Goal: Book appointment/travel/reservation

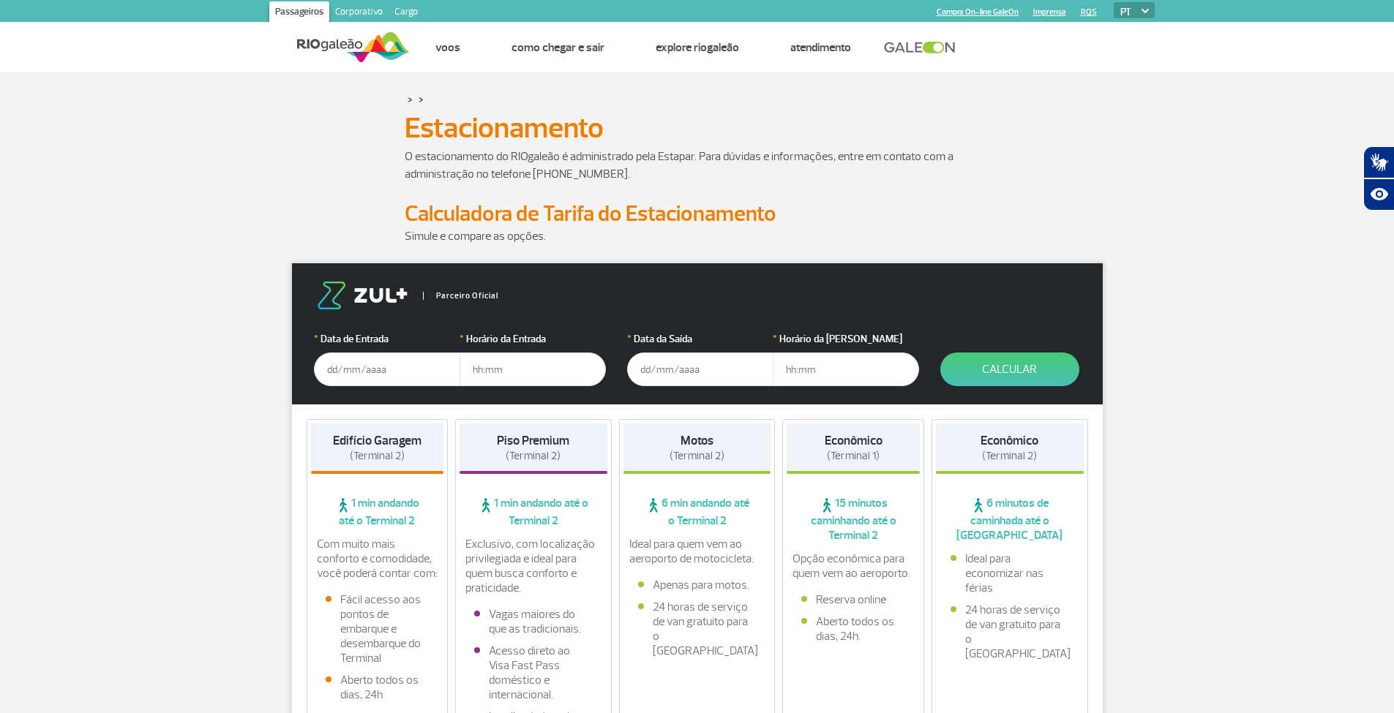
click at [361, 370] on input "text" at bounding box center [387, 370] width 146 height 34
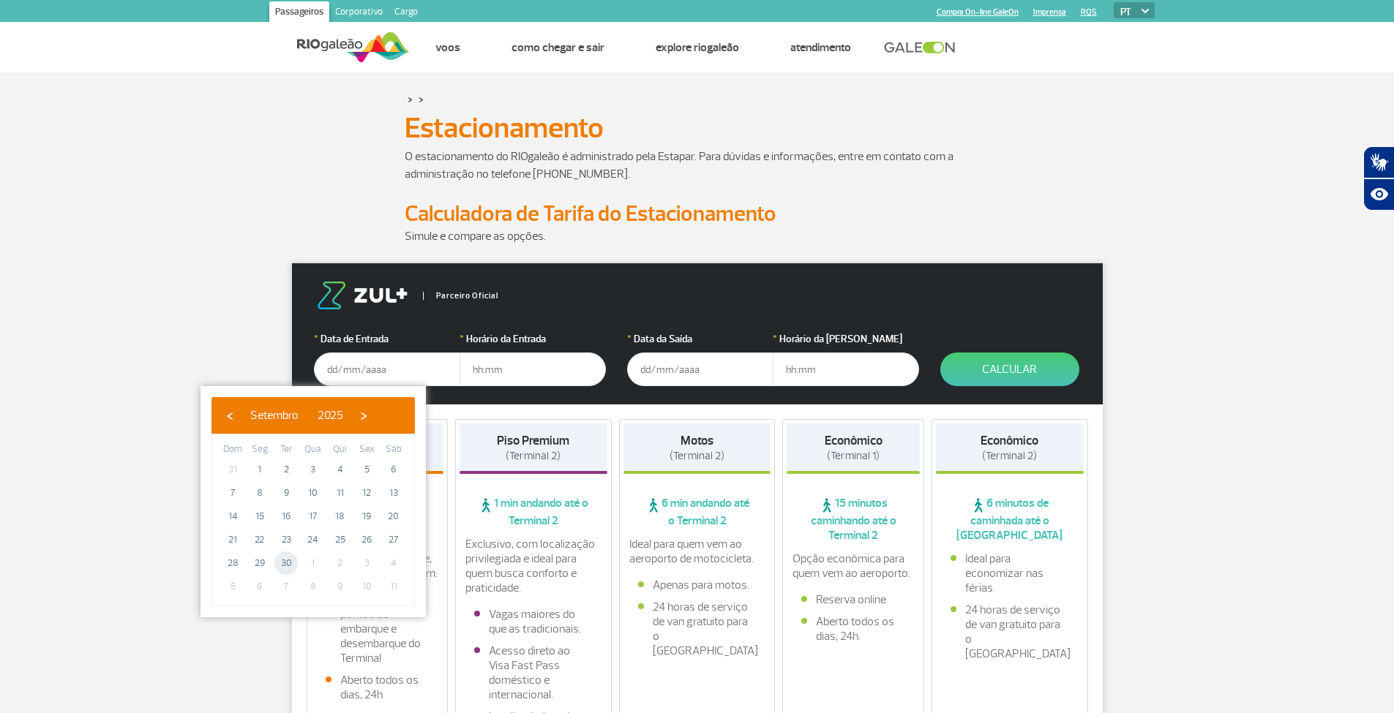
click at [279, 568] on span "30" at bounding box center [285, 563] width 23 height 23
type input "[DATE]"
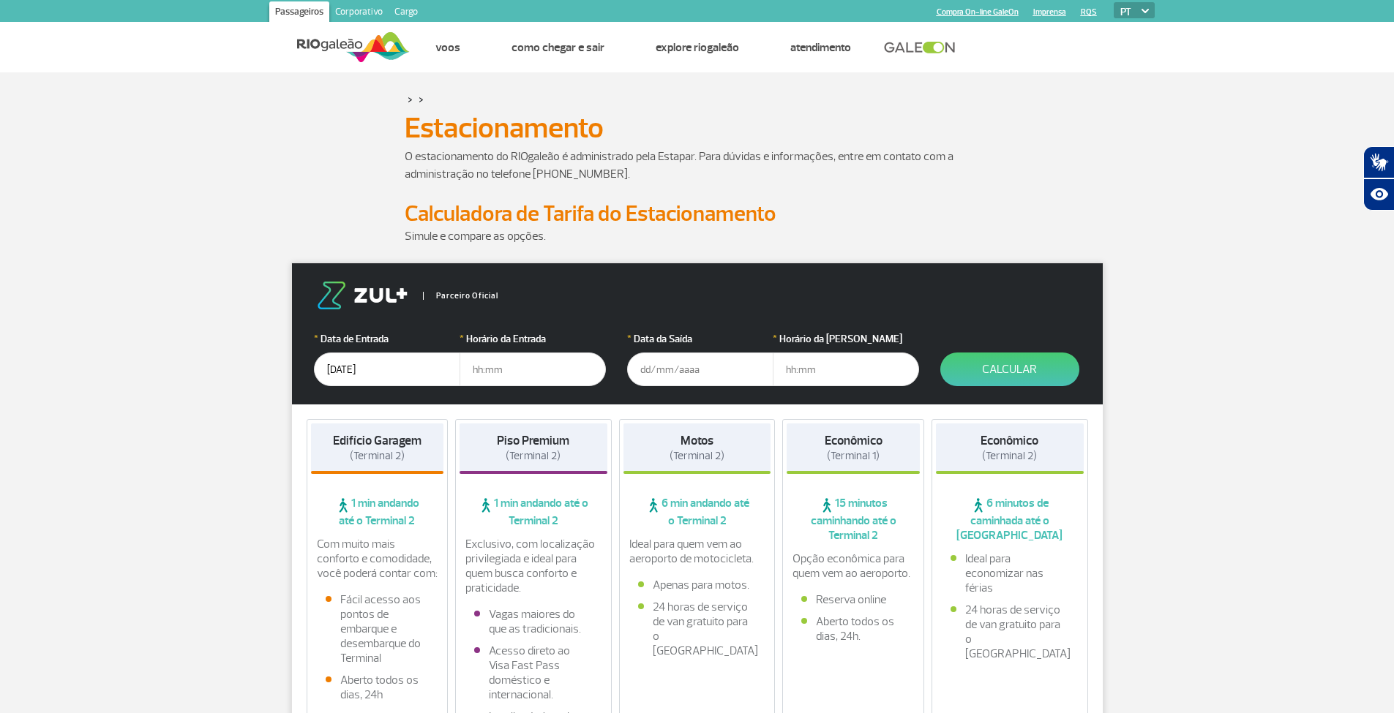
click at [485, 377] on input "text" at bounding box center [532, 370] width 146 height 34
type input "20:00"
click at [684, 380] on input "text" at bounding box center [700, 370] width 146 height 34
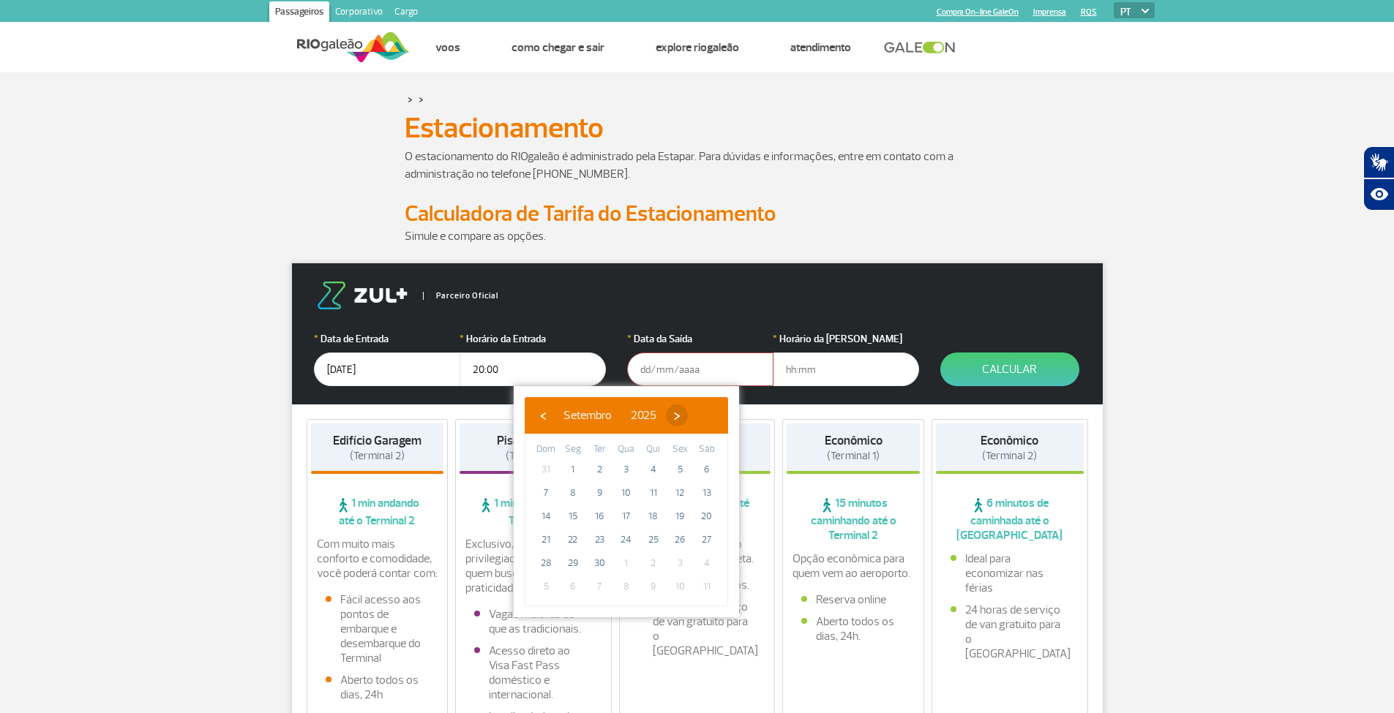
click at [688, 422] on span "›" at bounding box center [677, 416] width 22 height 22
click at [659, 492] on span "9" at bounding box center [653, 492] width 23 height 23
type input "[DATE]"
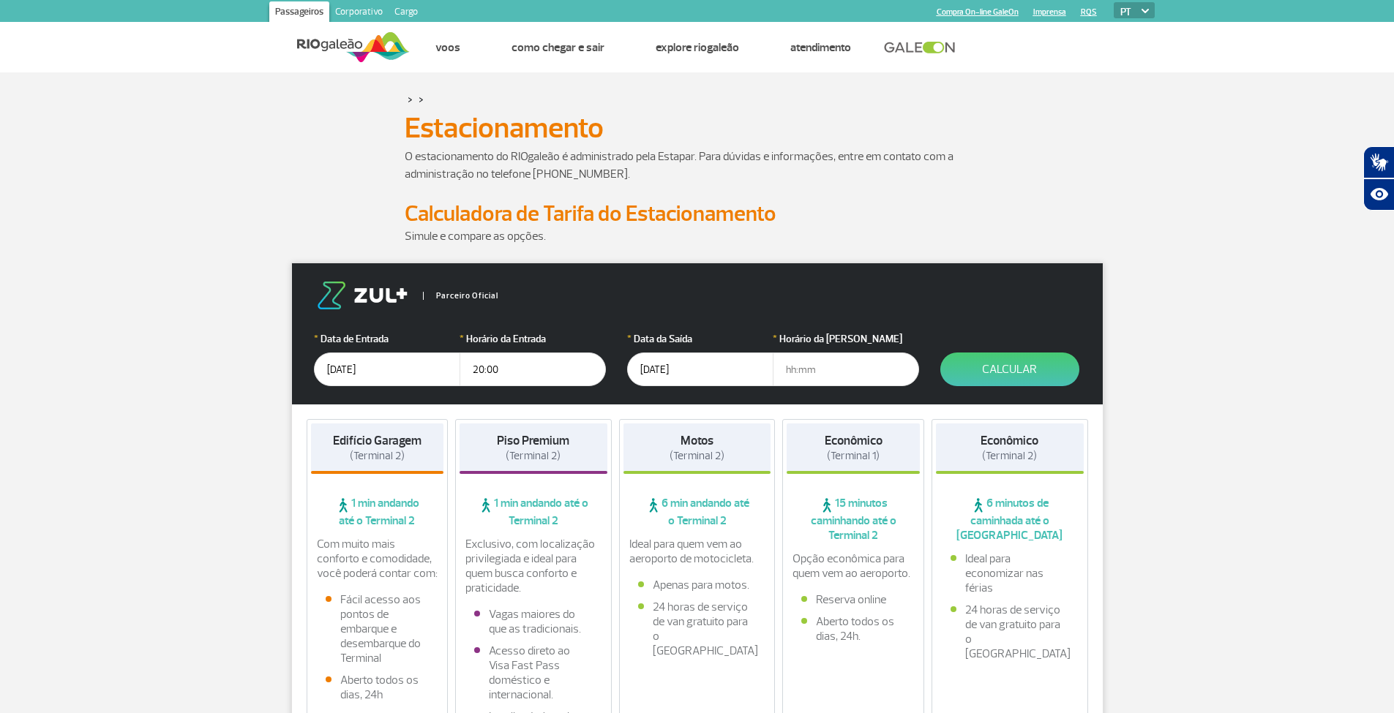
click at [789, 376] on input "text" at bounding box center [846, 370] width 146 height 34
type input "9"
type input "09:30"
click at [1015, 364] on button "Calcular" at bounding box center [1009, 370] width 139 height 34
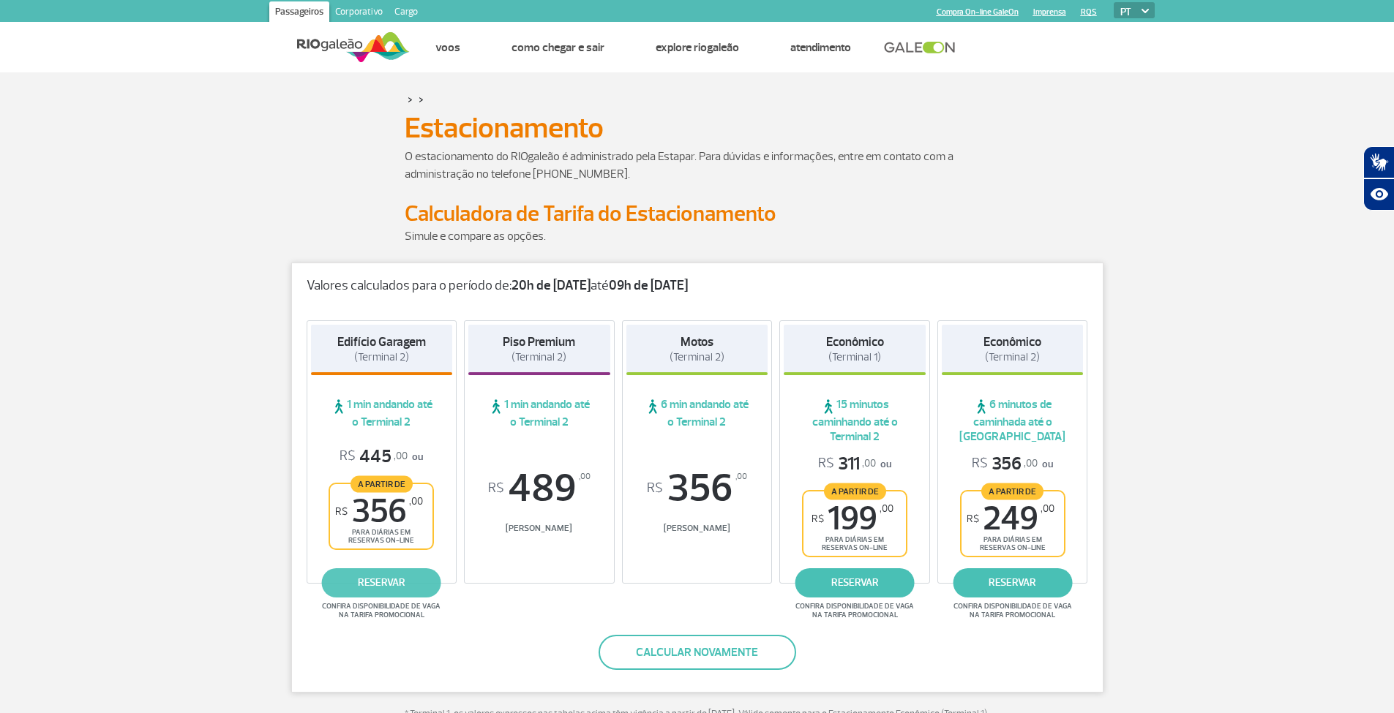
click at [397, 576] on link "reservar" at bounding box center [381, 582] width 119 height 29
